Goal: Task Accomplishment & Management: Manage account settings

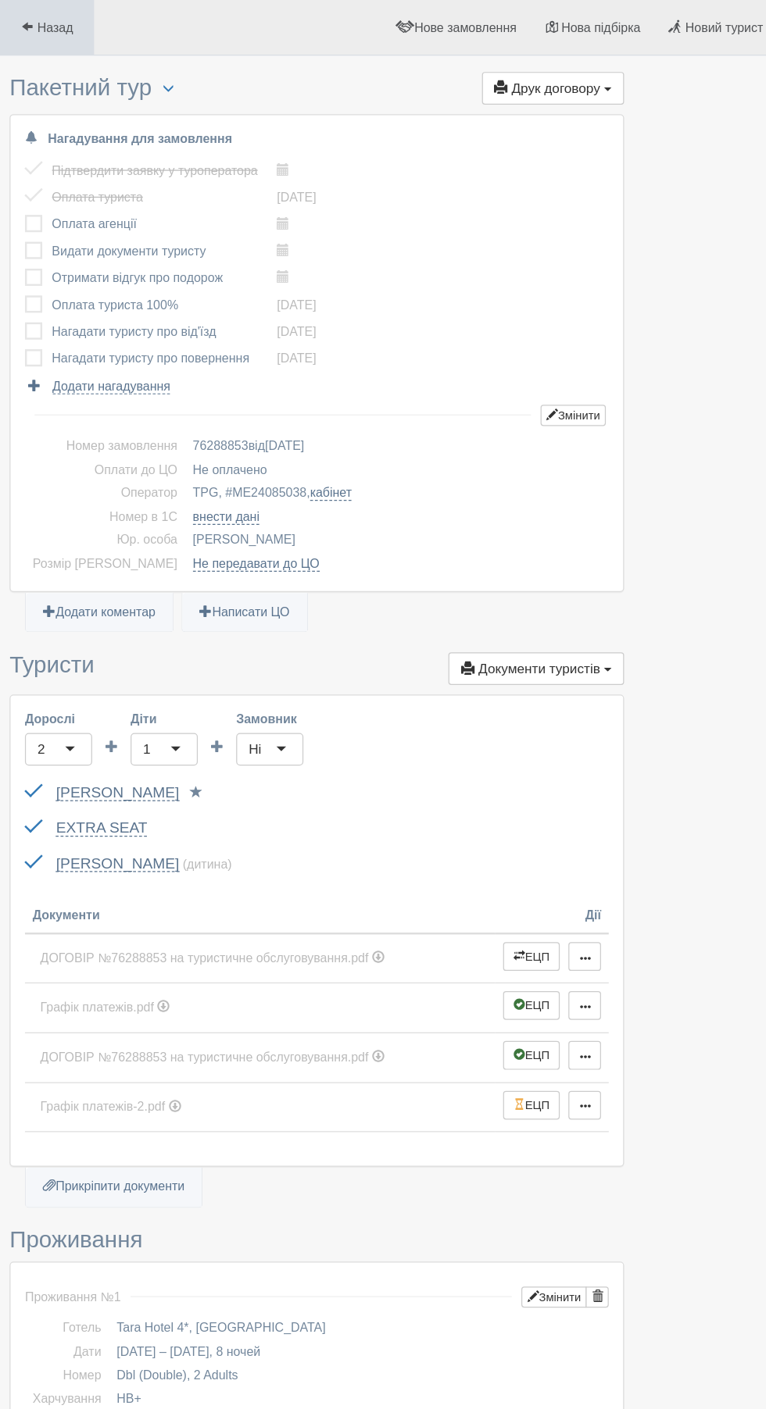
click at [48, 22] on span "Назад" at bounding box center [44, 22] width 29 height 12
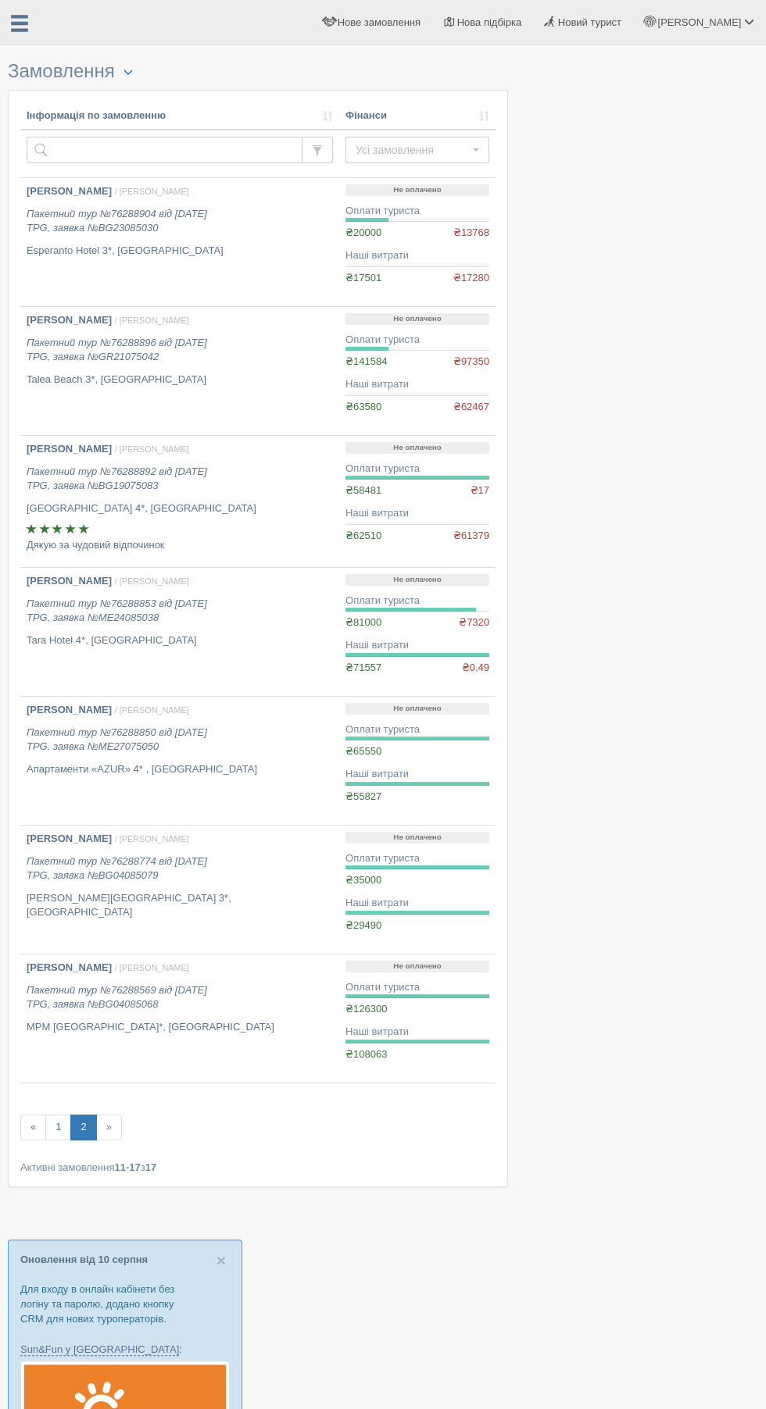
click at [39, 39] on div "[PERSON_NAME] Мій профіль Моя аналітика Для туристів Допомога" at bounding box center [383, 22] width 766 height 45
click at [23, 23] on span at bounding box center [19, 24] width 20 height 20
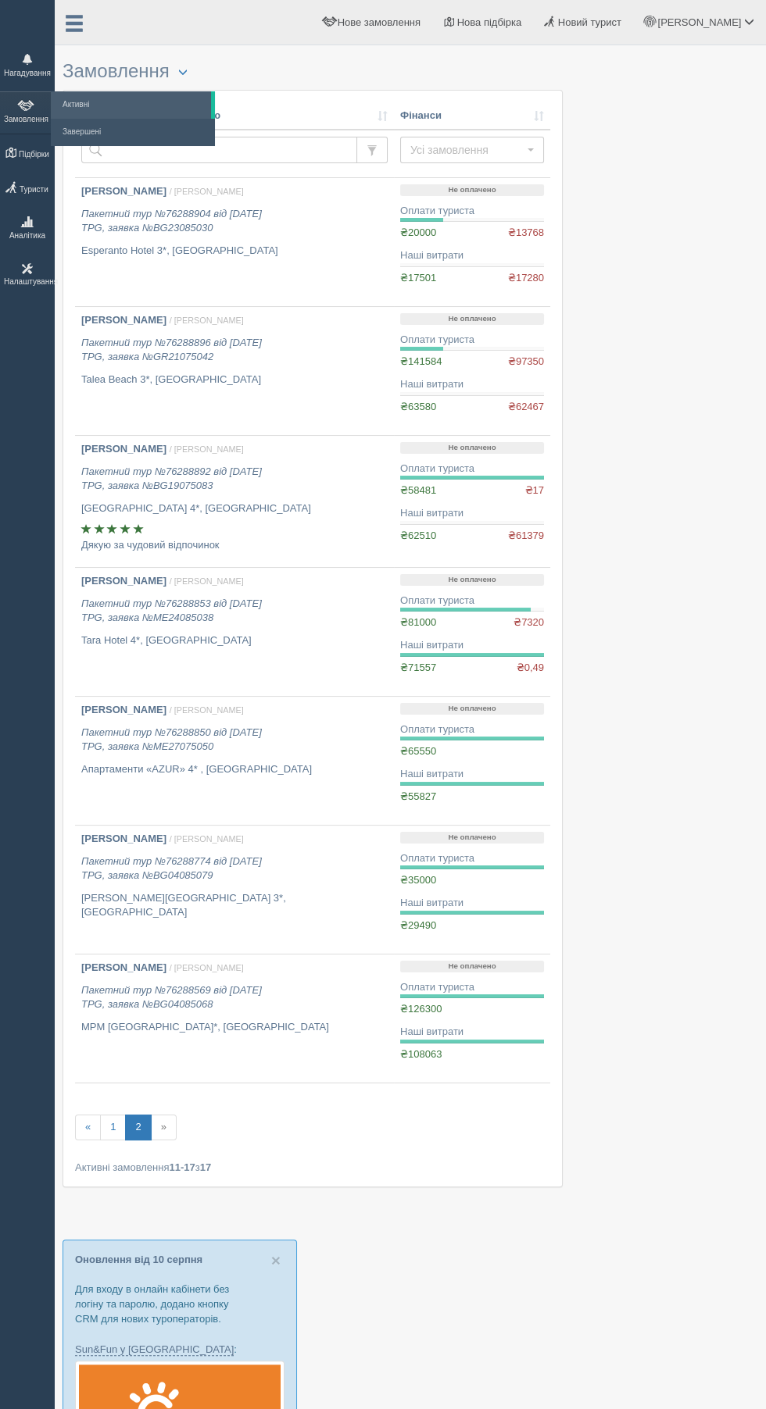
click at [27, 59] on span at bounding box center [27, 59] width 11 height 11
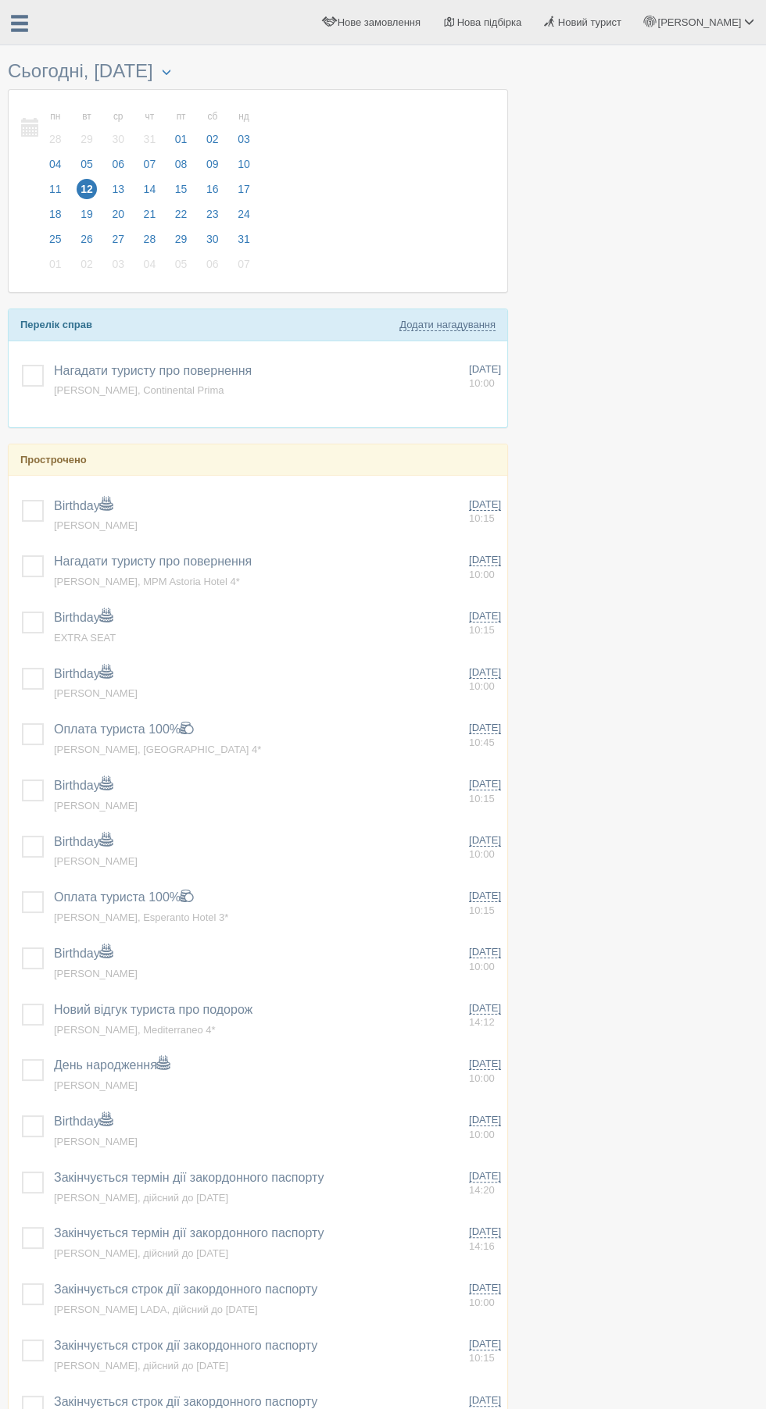
click at [32, 70] on h3 "Сьогодні, 12 серпня" at bounding box center [258, 71] width 500 height 20
click at [27, 20] on span at bounding box center [19, 24] width 20 height 20
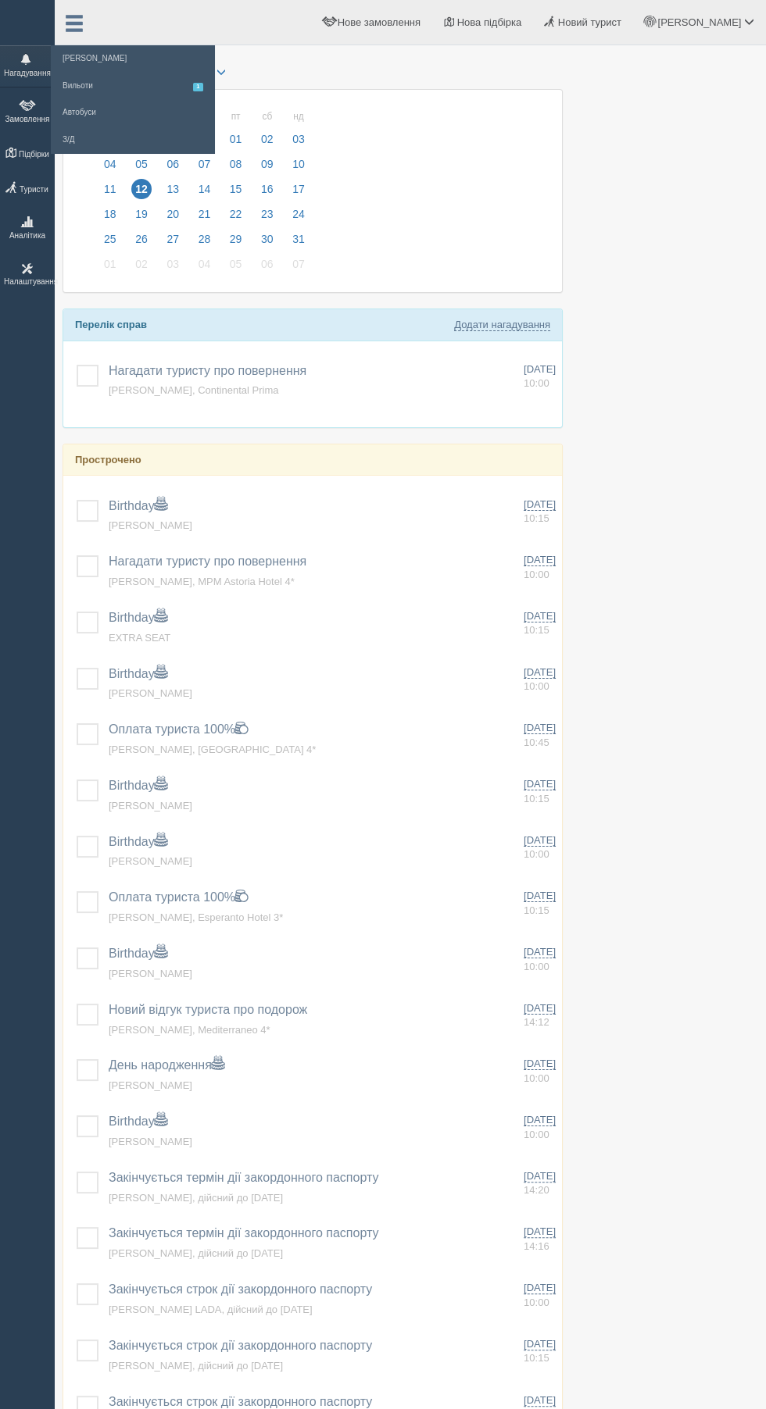
click at [198, 87] on span "1" at bounding box center [198, 87] width 10 height 9
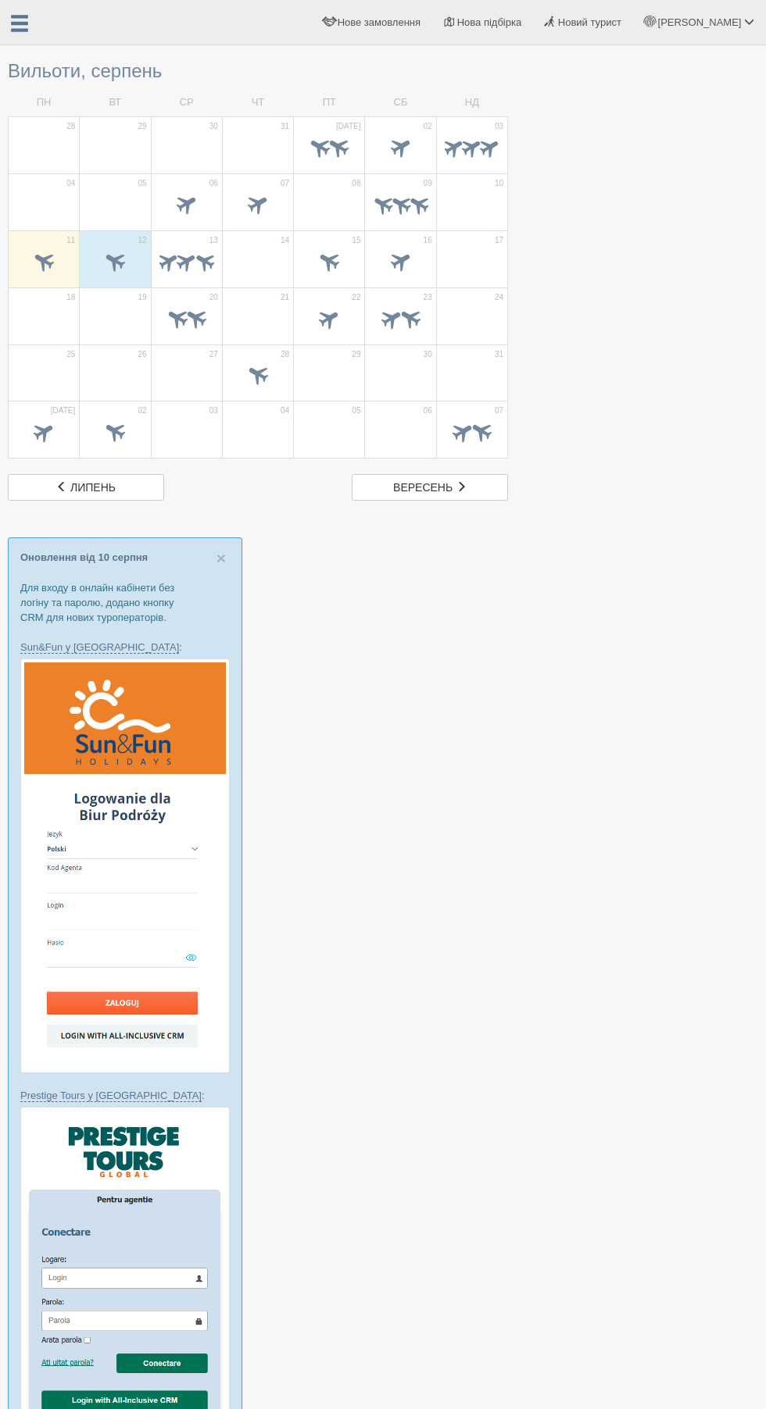
click at [115, 261] on span at bounding box center [115, 261] width 26 height 26
click at [212, 241] on span "13" at bounding box center [213, 240] width 9 height 11
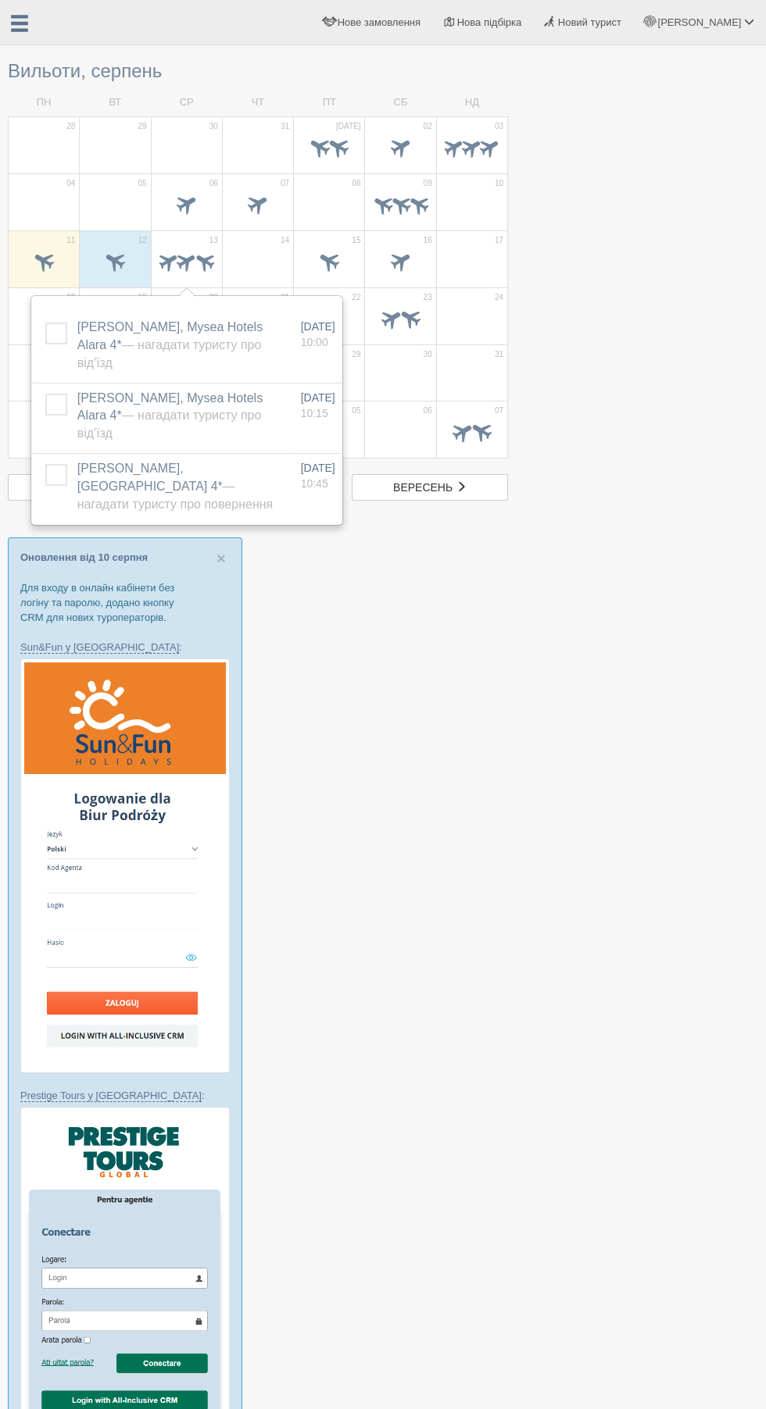
click at [70, 240] on span "11" at bounding box center [70, 240] width 9 height 11
click at [15, 323] on label at bounding box center [15, 323] width 0 height 0
click at [0, 0] on input "checkbox" at bounding box center [0, 0] width 0 height 0
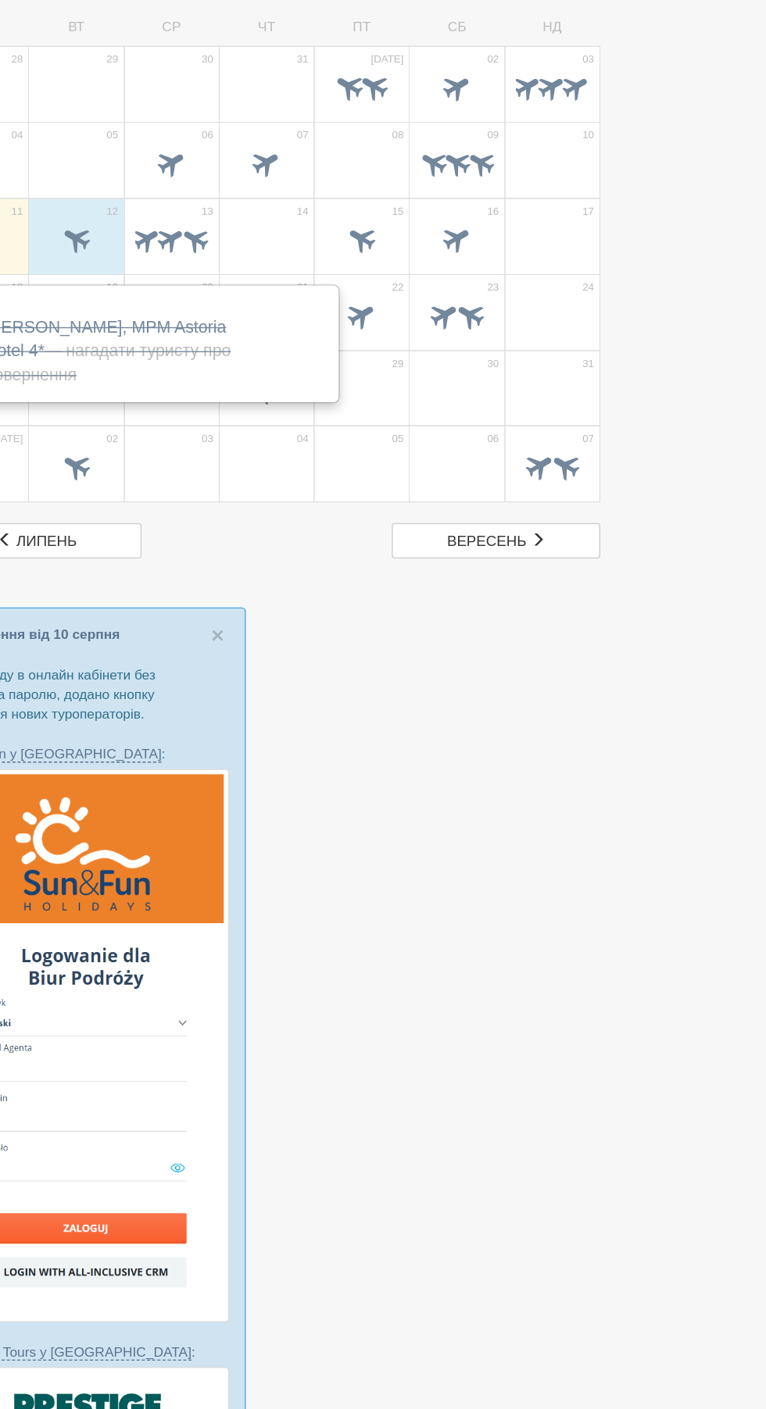
scroll to position [1, 0]
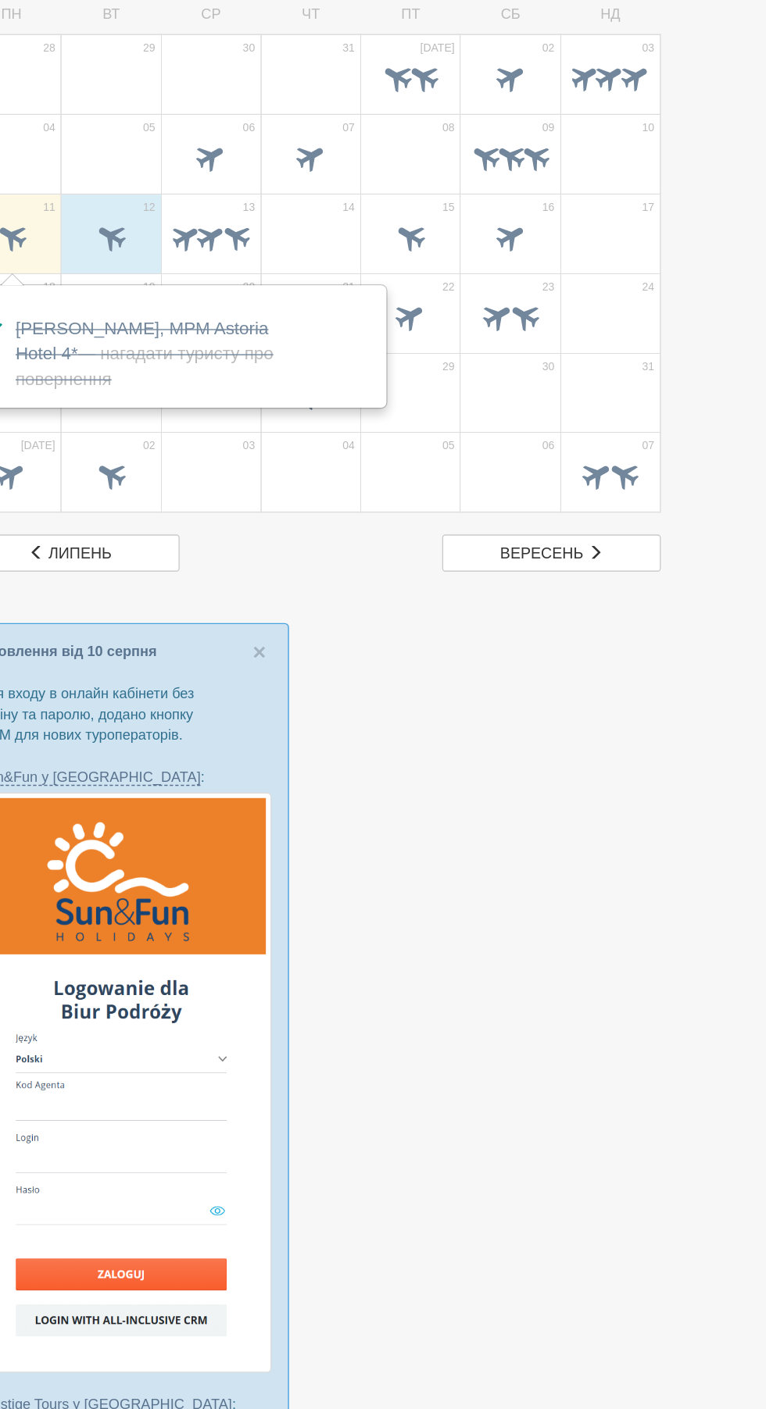
click at [177, 260] on span at bounding box center [186, 260] width 24 height 24
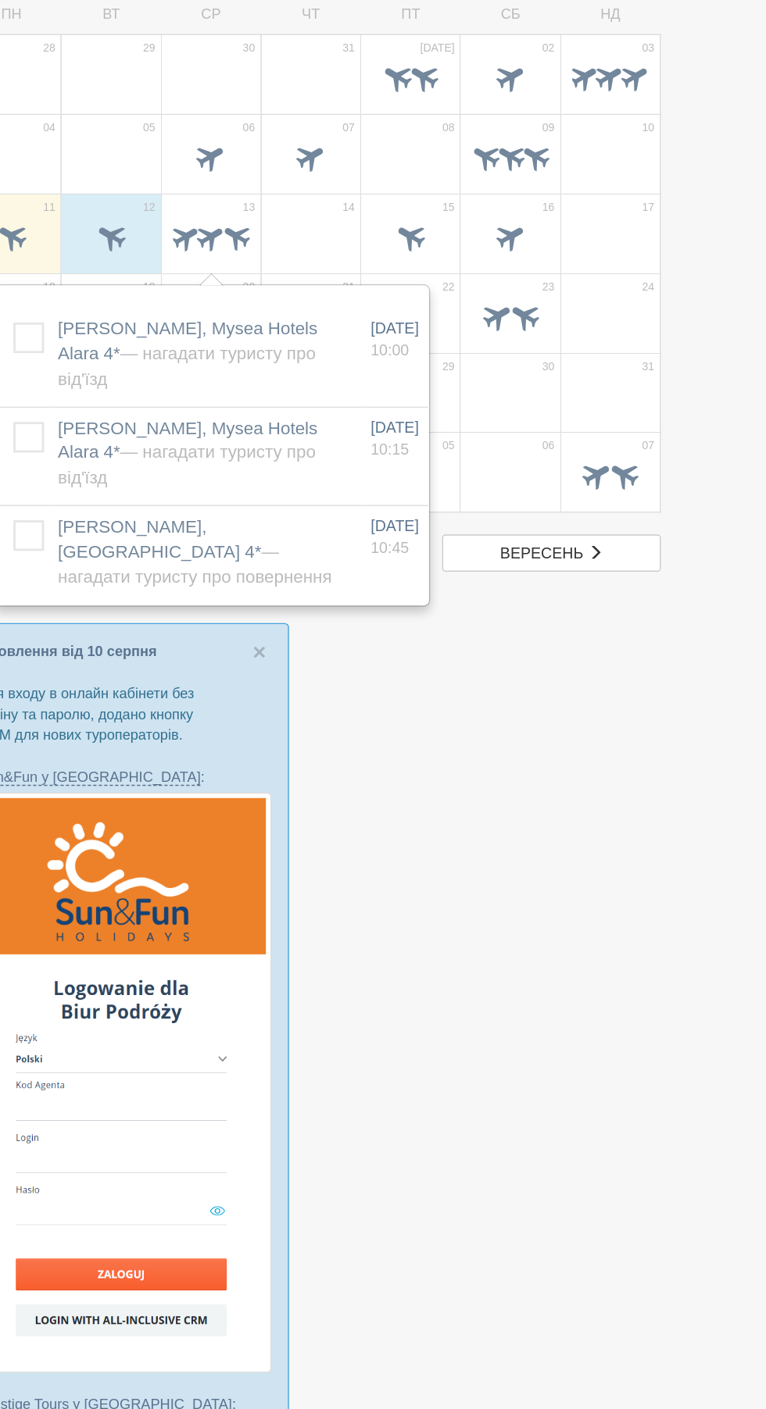
click at [398, 638] on div at bounding box center [383, 976] width 750 height 1848
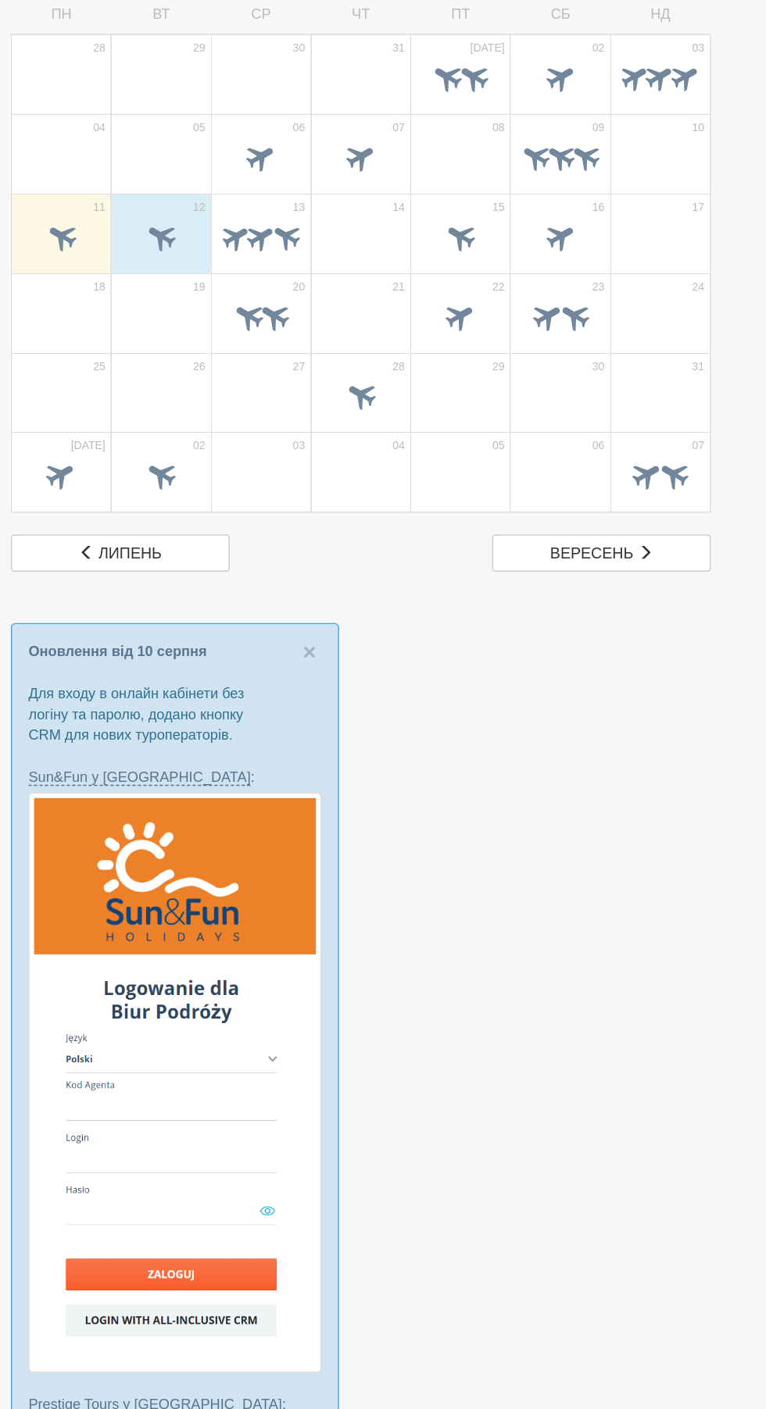
click at [123, 262] on span at bounding box center [115, 260] width 26 height 26
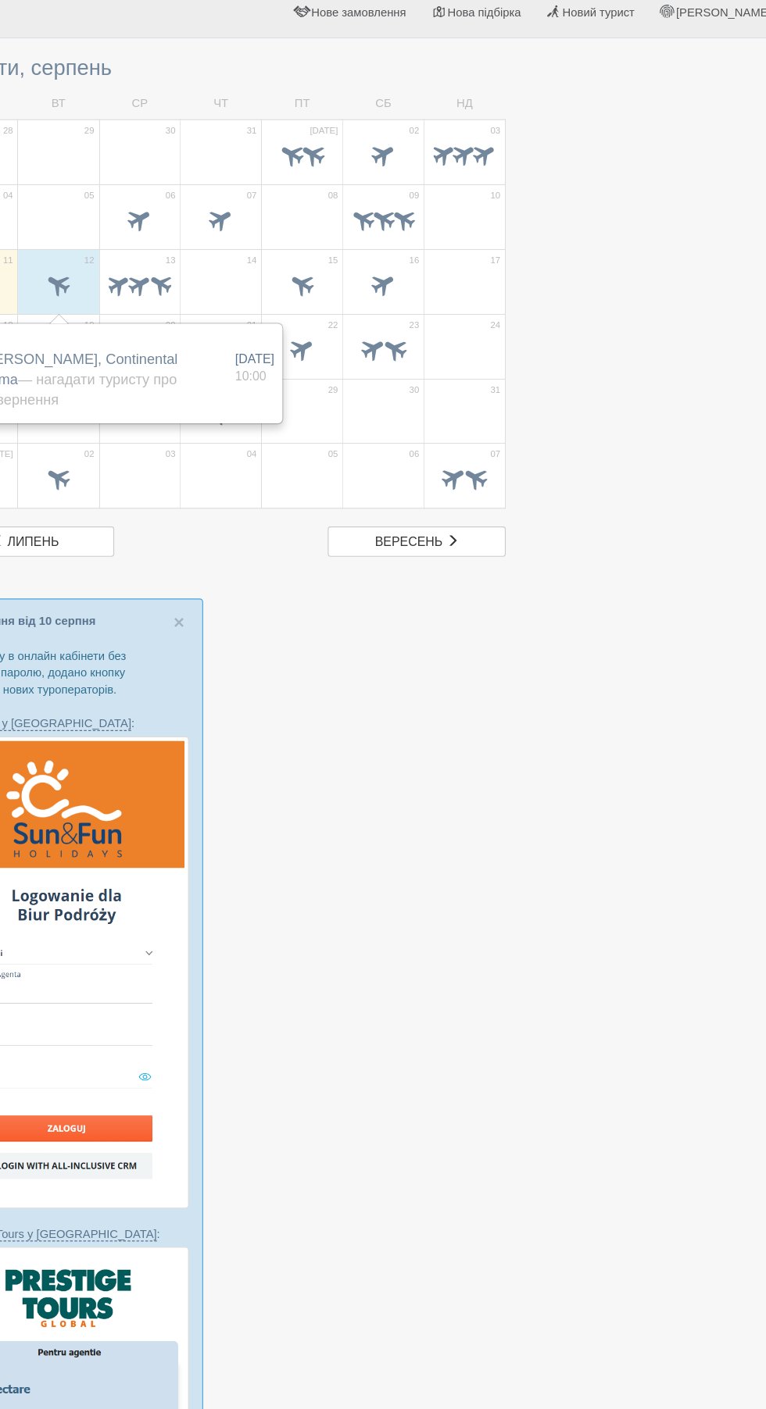
click at [572, 666] on div at bounding box center [383, 976] width 750 height 1848
